Goal: Find specific page/section: Find specific page/section

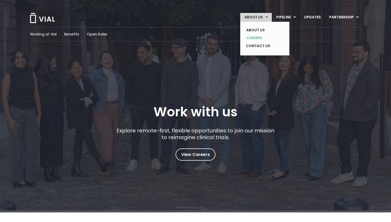
click at [252, 36] on link "CAREERS" at bounding box center [261, 38] width 38 height 8
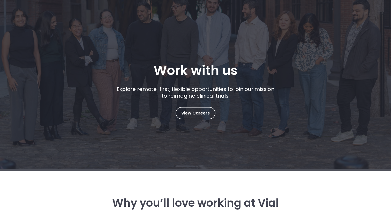
scroll to position [41, 0]
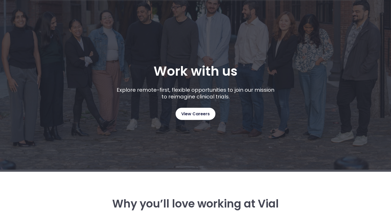
click at [183, 113] on span "View Careers" at bounding box center [195, 114] width 28 height 7
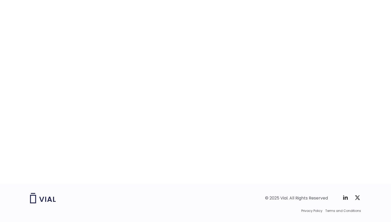
scroll to position [793, 0]
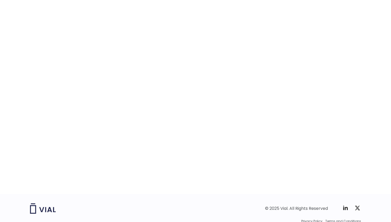
scroll to position [793, 0]
